Goal: Find specific page/section: Find specific page/section

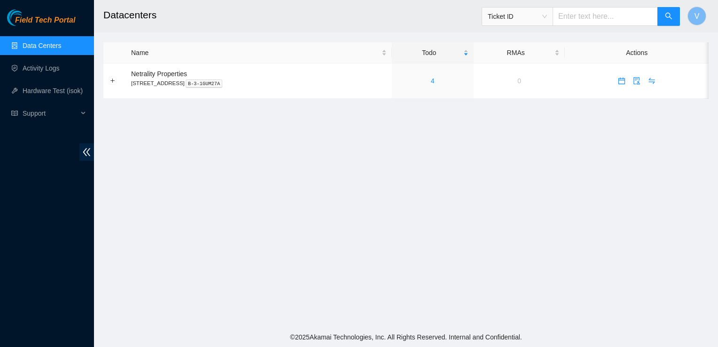
click at [417, 259] on main "Datacenters Ticket ID V Name Todo RMAs Actions Netrality Properties 401 N. Broa…" at bounding box center [406, 163] width 624 height 327
click at [446, 81] on div "4" at bounding box center [432, 81] width 71 height 10
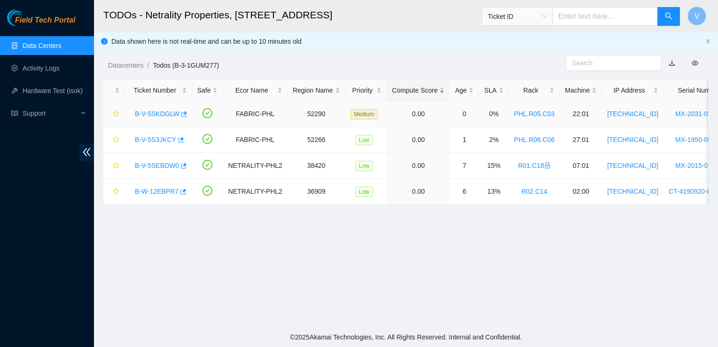
click at [152, 117] on link "B-V-5SKDGLW" at bounding box center [157, 114] width 45 height 8
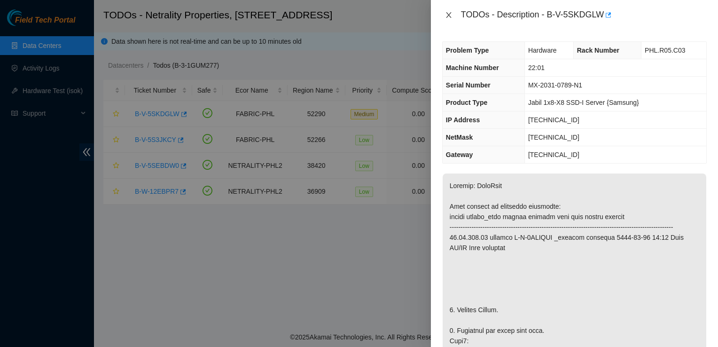
click at [450, 19] on button "Close" at bounding box center [448, 15] width 13 height 9
